Goal: Task Accomplishment & Management: Manage account settings

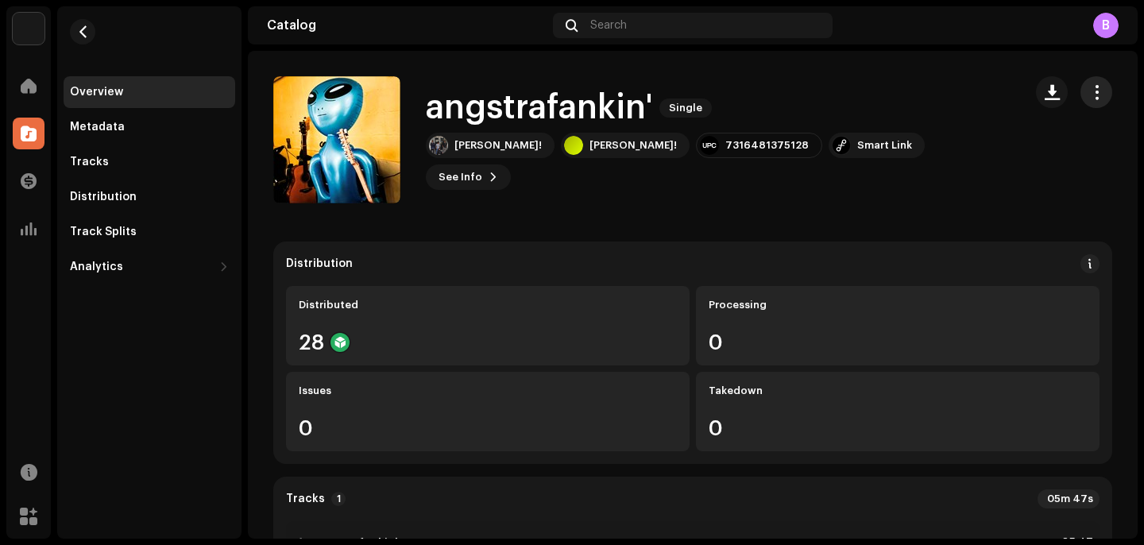
click at [1095, 83] on button "button" at bounding box center [1096, 92] width 32 height 32
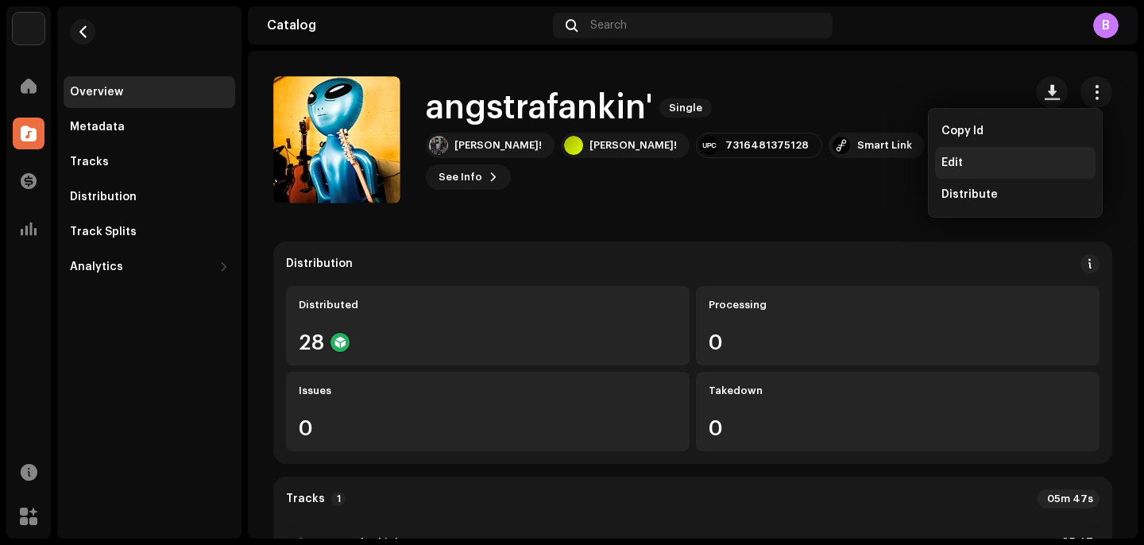
click at [979, 153] on div "Edit" at bounding box center [1015, 163] width 160 height 32
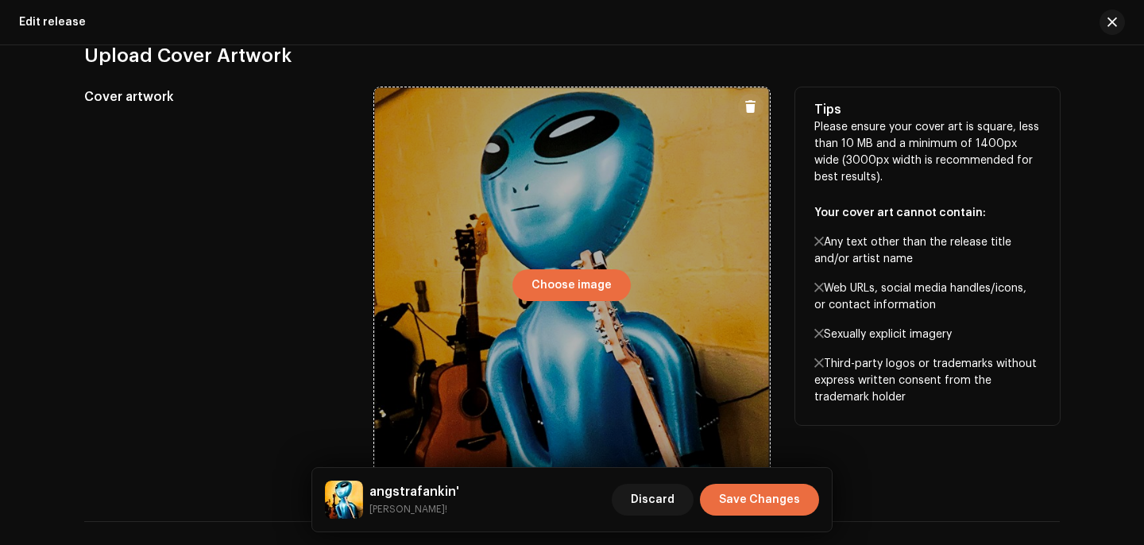
scroll to position [393, 0]
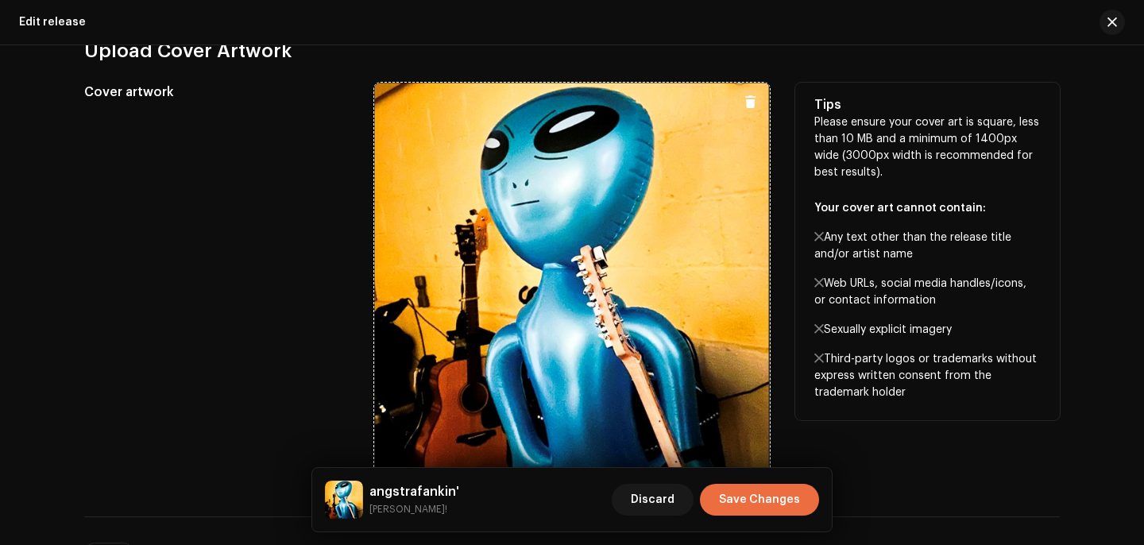
click at [744, 106] on span at bounding box center [750, 101] width 12 height 13
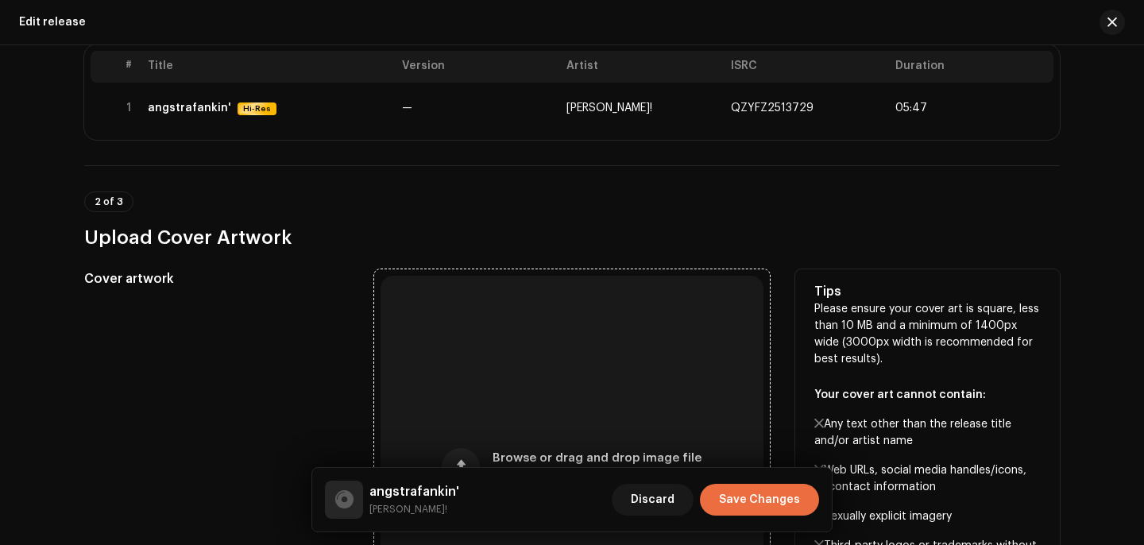
scroll to position [0, 0]
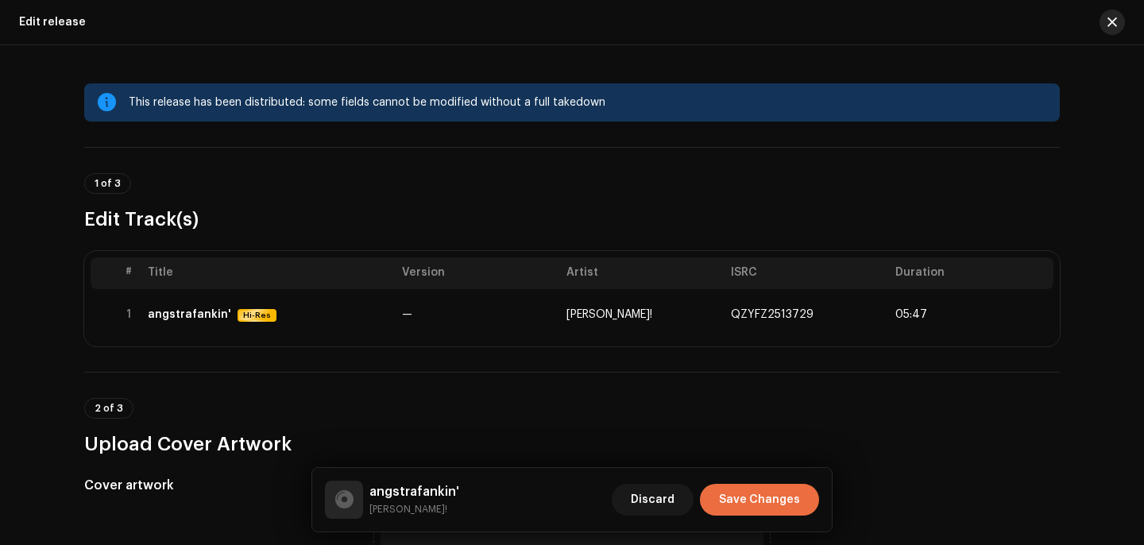
click at [1104, 32] on div at bounding box center [1106, 22] width 38 height 25
click at [1118, 17] on button "button" at bounding box center [1111, 22] width 25 height 25
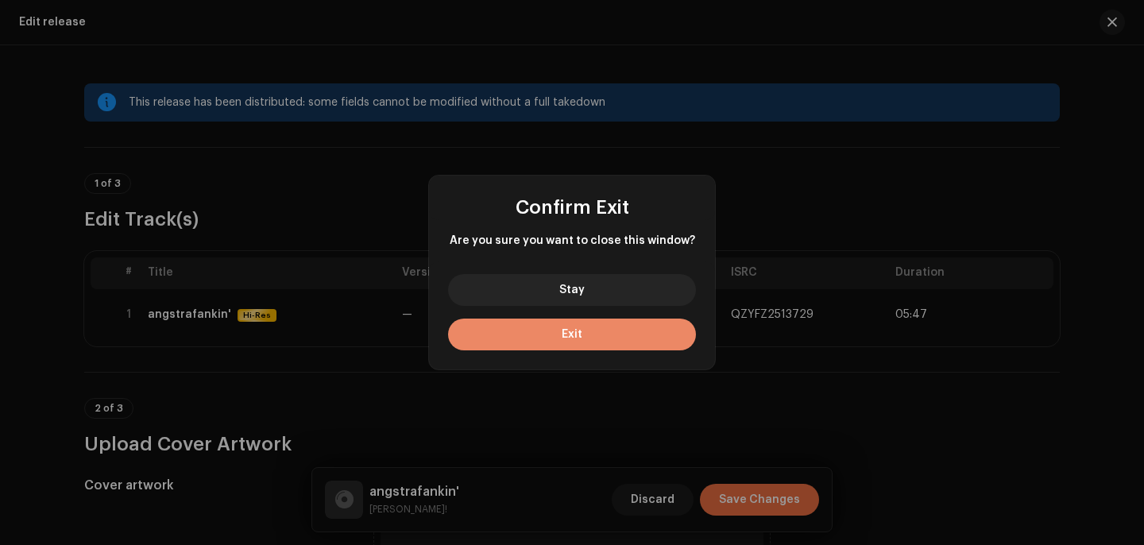
click at [621, 327] on button "Exit" at bounding box center [572, 335] width 248 height 32
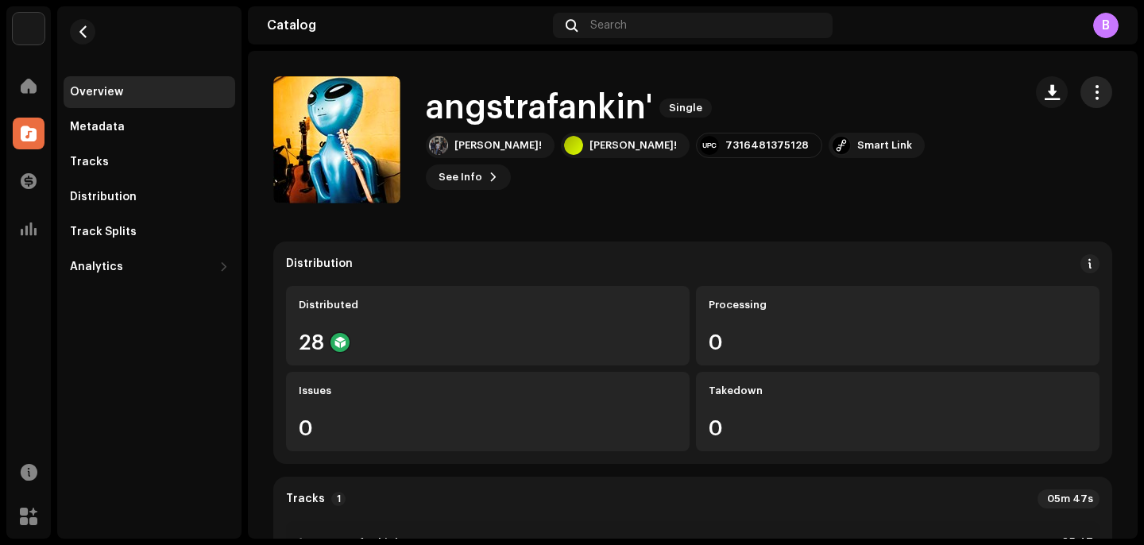
click at [1089, 98] on span "button" at bounding box center [1096, 92] width 15 height 13
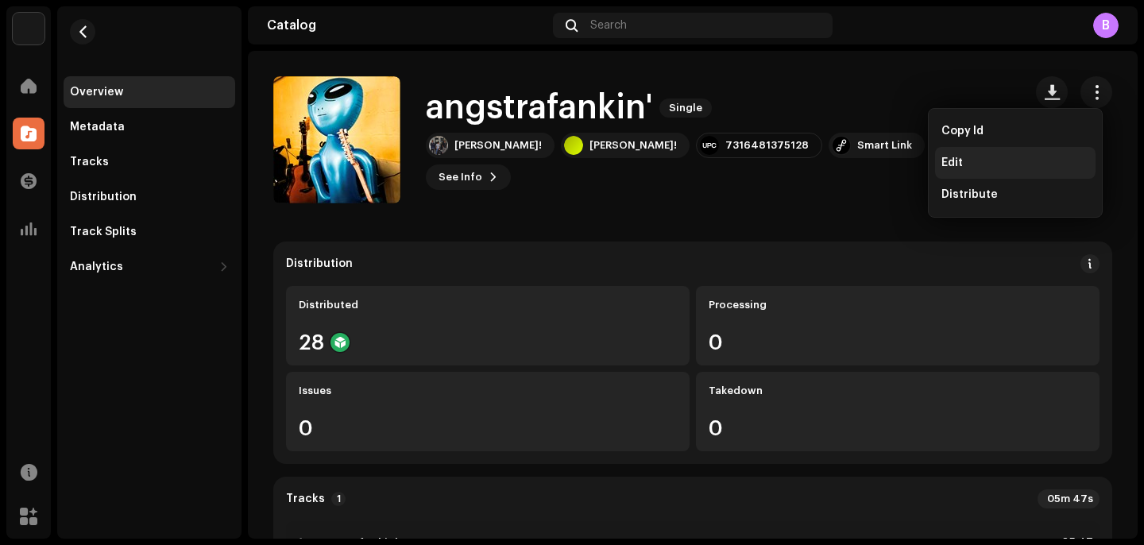
click at [957, 167] on span "Edit" at bounding box center [951, 162] width 21 height 13
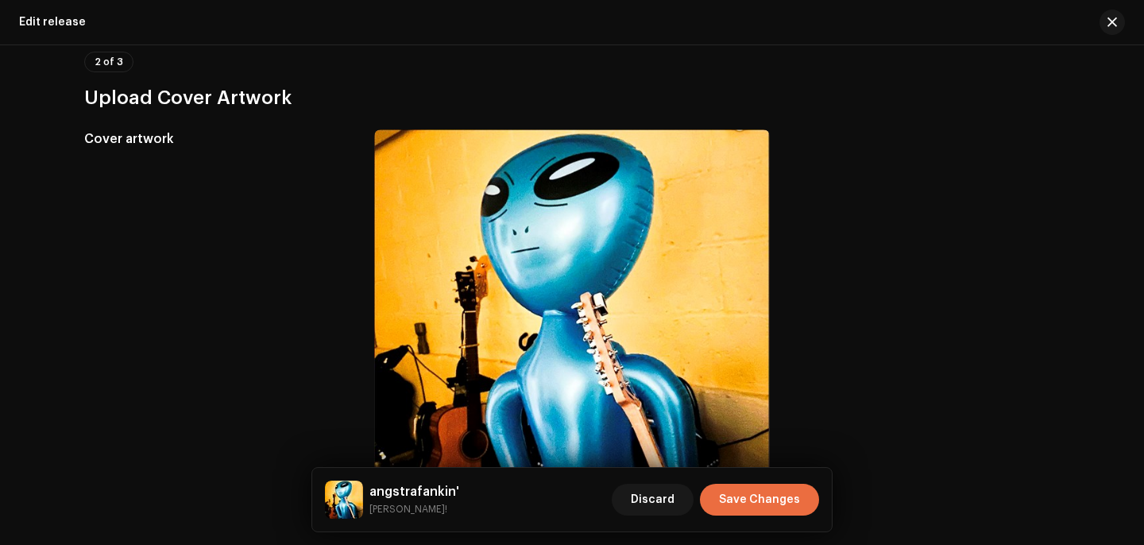
scroll to position [348, 0]
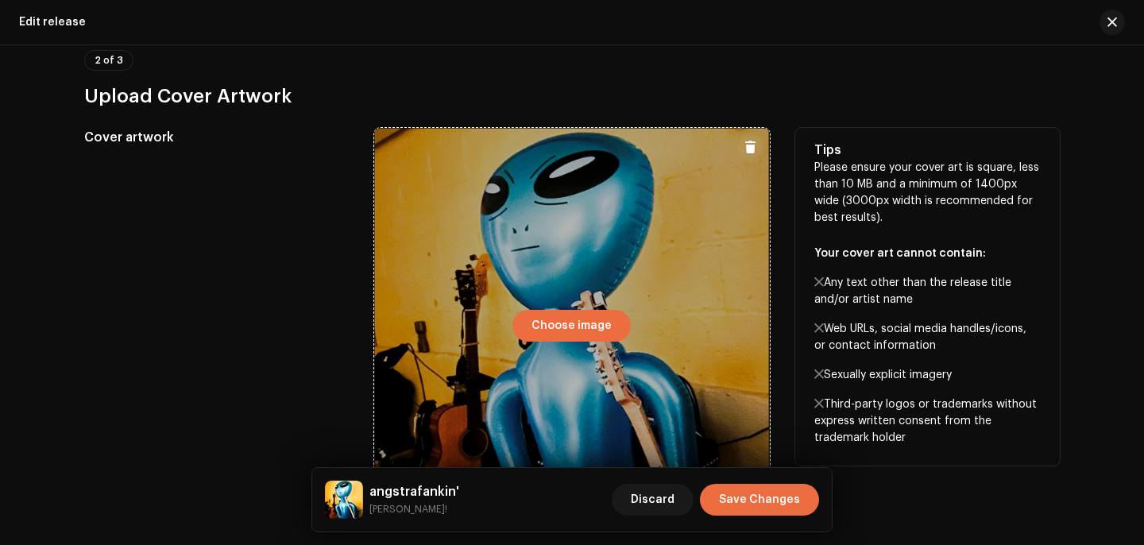
click at [757, 133] on div at bounding box center [572, 326] width 396 height 396
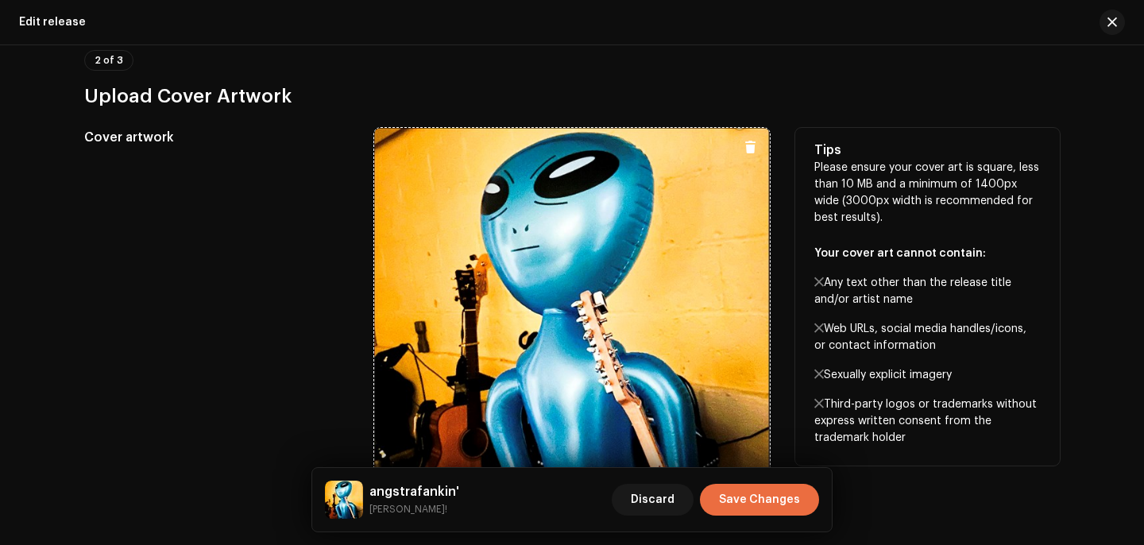
click at [744, 143] on span at bounding box center [750, 147] width 12 height 13
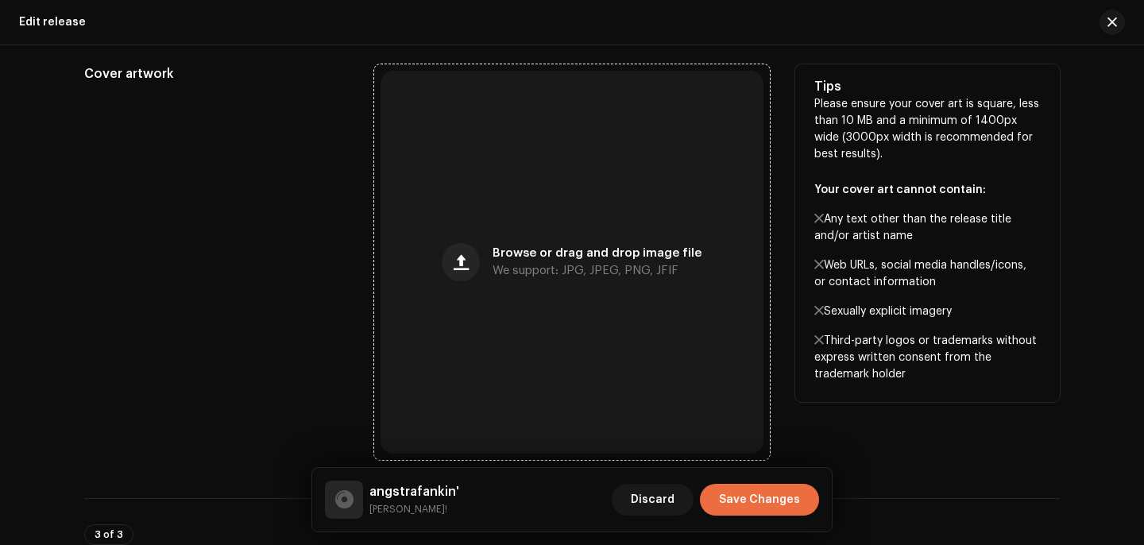
scroll to position [426, 0]
